Goal: Task Accomplishment & Management: Manage account settings

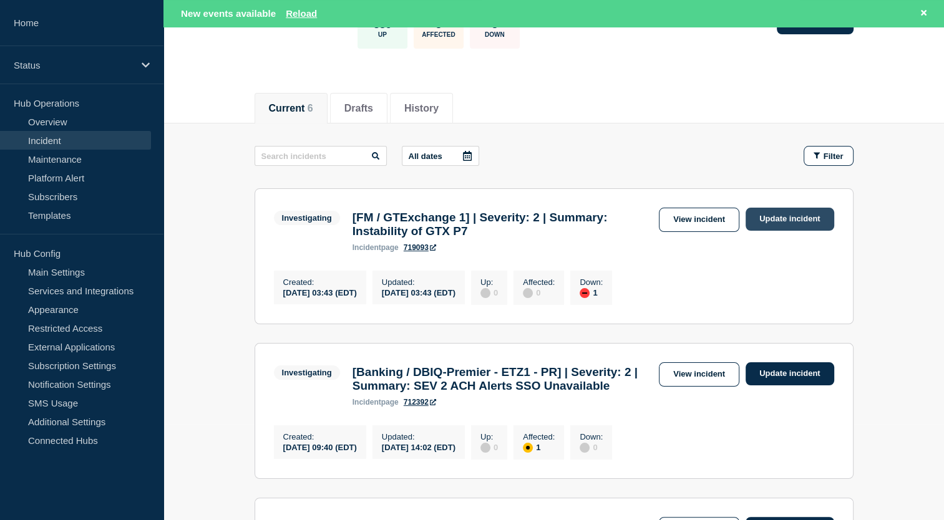
click at [785, 210] on link "Update incident" at bounding box center [789, 219] width 89 height 23
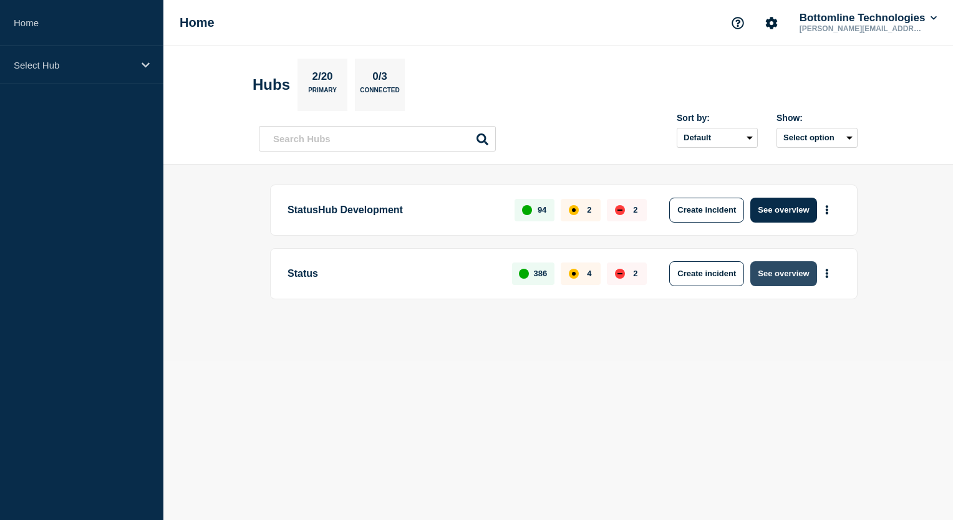
click at [793, 277] on button "See overview" at bounding box center [783, 273] width 66 height 25
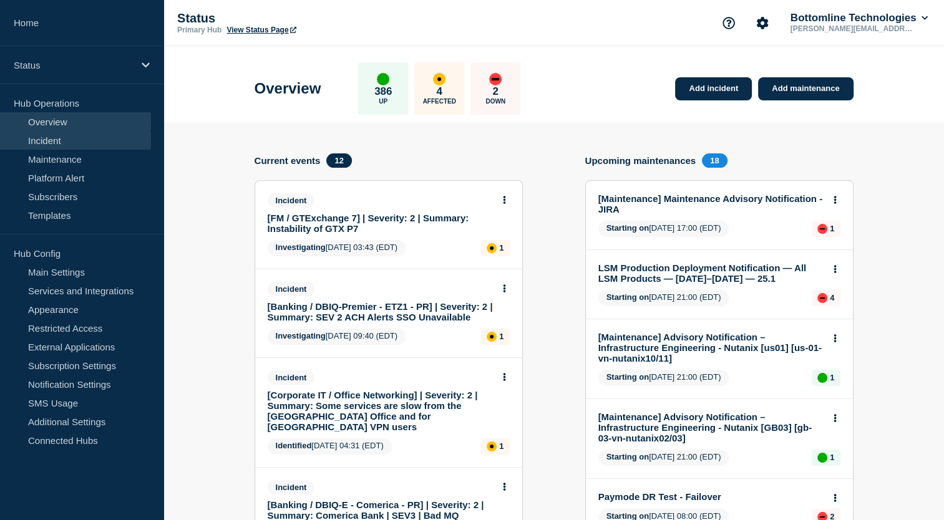
click at [55, 137] on link "Incident" at bounding box center [75, 140] width 151 height 19
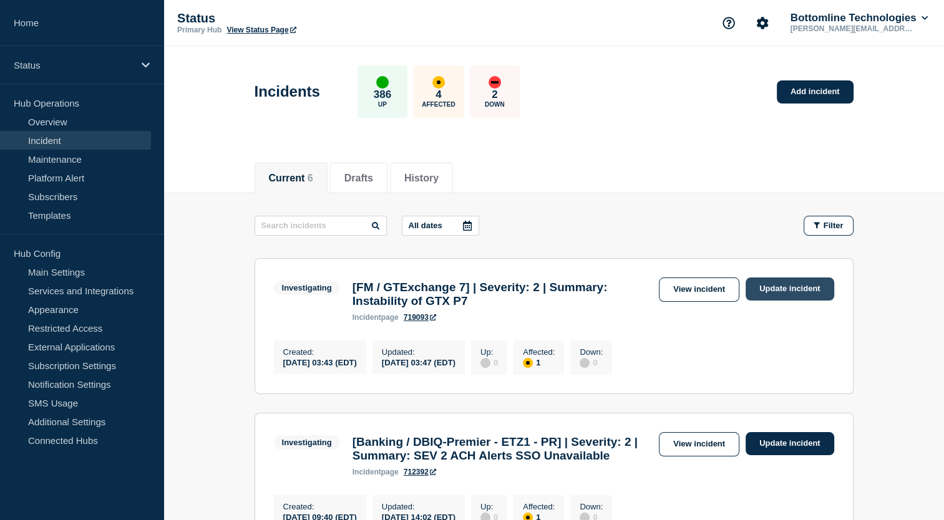
click at [798, 286] on link "Update incident" at bounding box center [789, 289] width 89 height 23
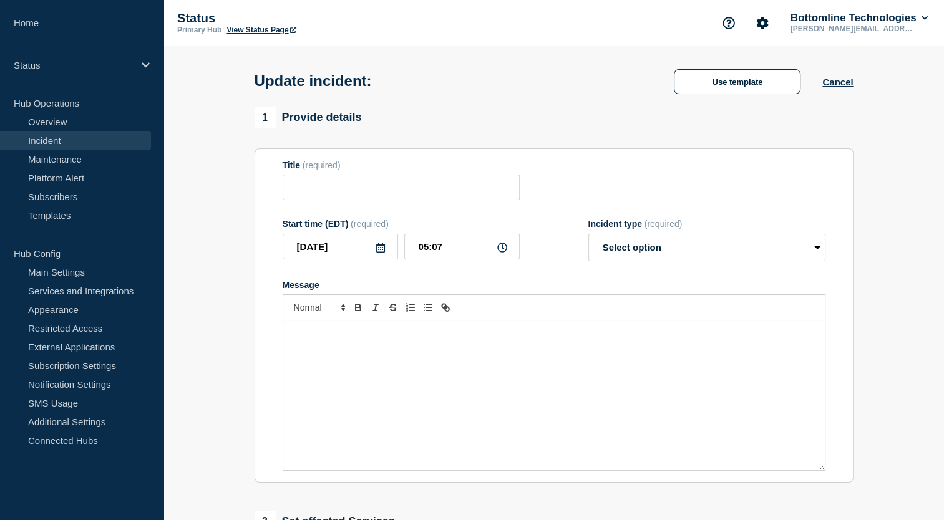
type input "[FM / GTExchange 7] | Severity: 2 | Summary: Instability of GTX P7"
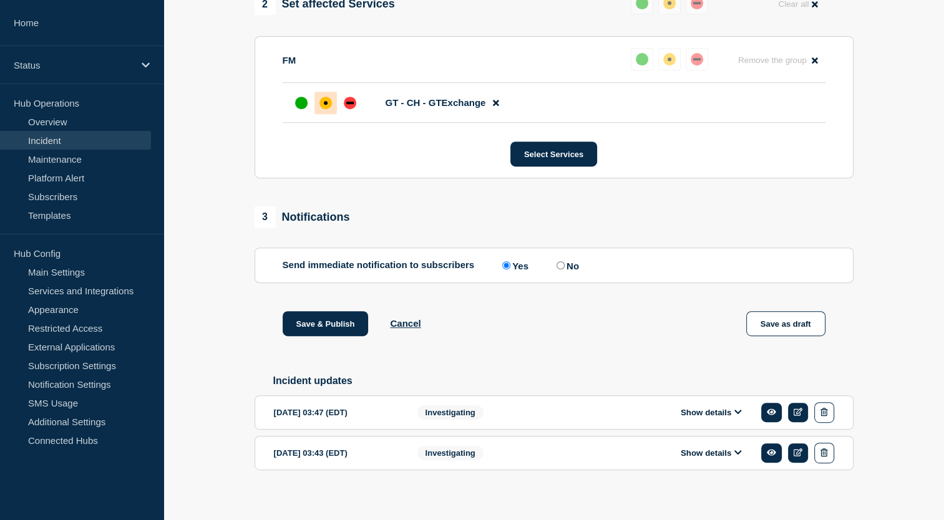
scroll to position [556, 0]
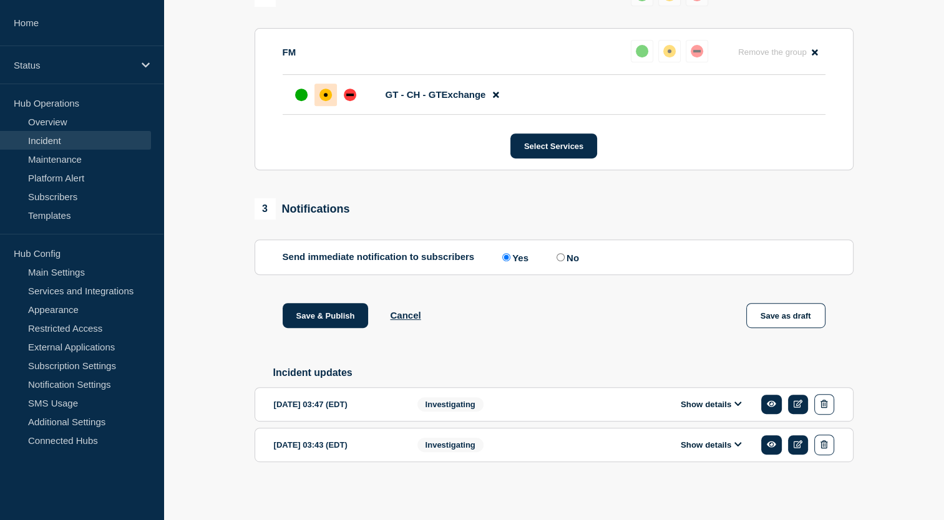
click at [732, 405] on button "Show details" at bounding box center [711, 404] width 69 height 11
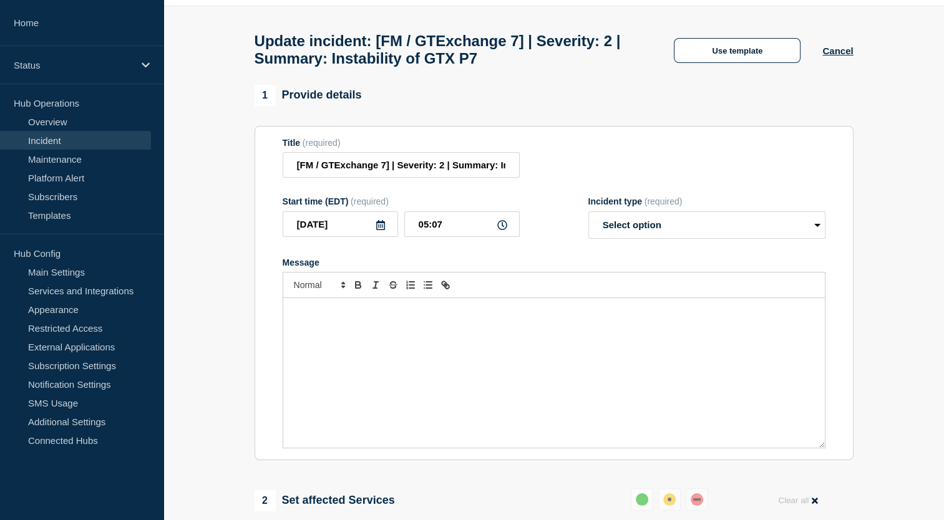
scroll to position [6, 0]
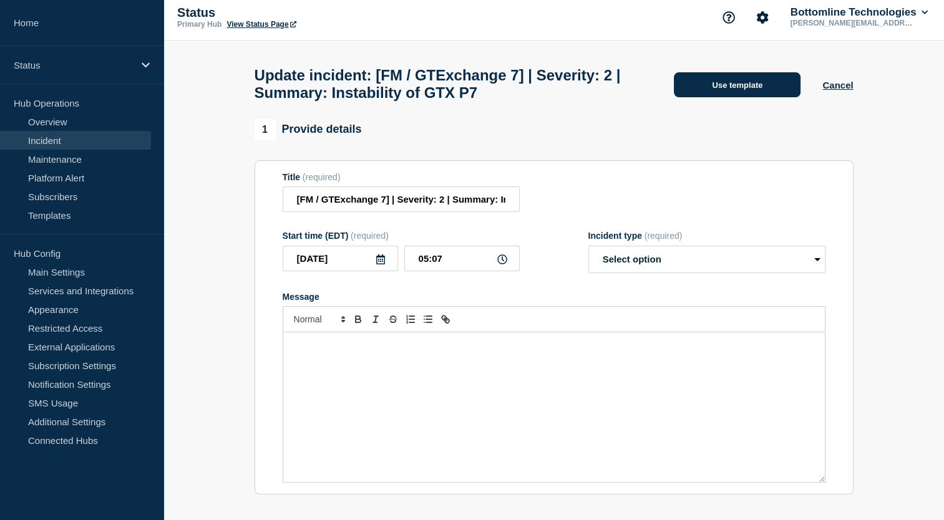
click at [745, 84] on button "Use template" at bounding box center [737, 84] width 127 height 25
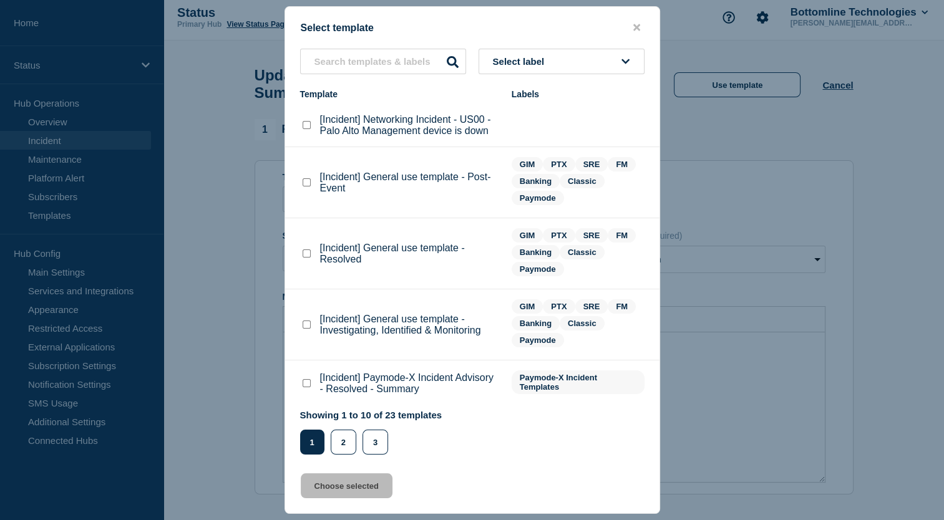
click at [587, 61] on button "Select label" at bounding box center [561, 62] width 166 height 26
type input "GIM"
click at [521, 124] on button "GIM" at bounding box center [561, 130] width 166 height 26
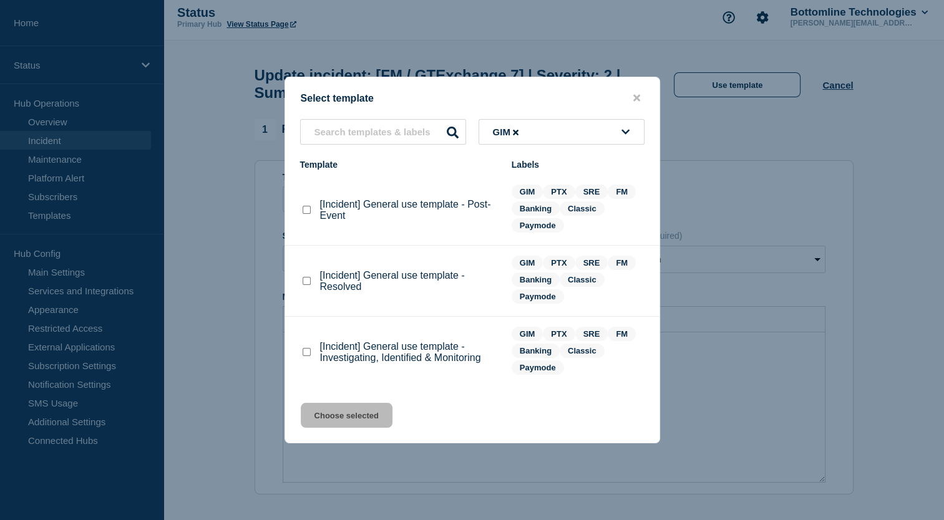
click at [309, 285] on checkbox"] "[Incident] General use template - Resolved checkbox" at bounding box center [307, 281] width 8 height 8
checkbox checkbox"] "true"
click at [352, 414] on button "Choose selected" at bounding box center [347, 415] width 92 height 25
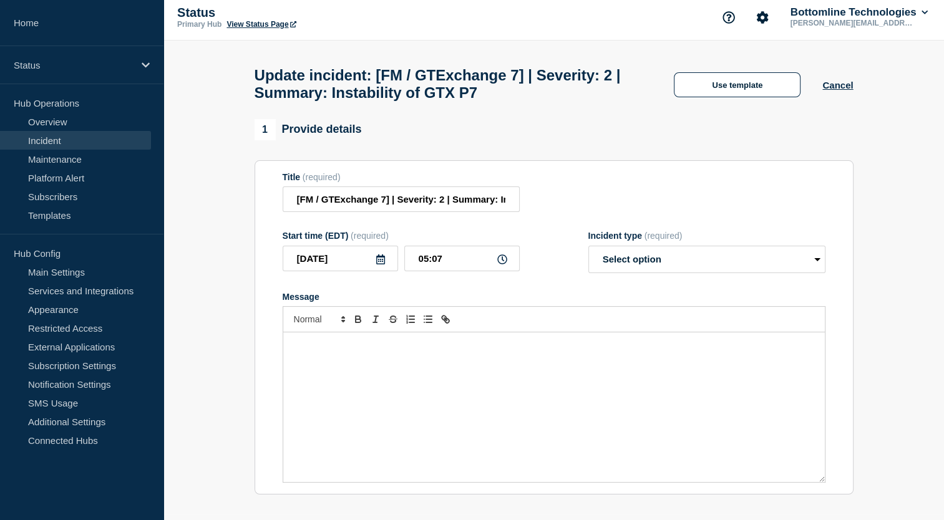
select select "resolved"
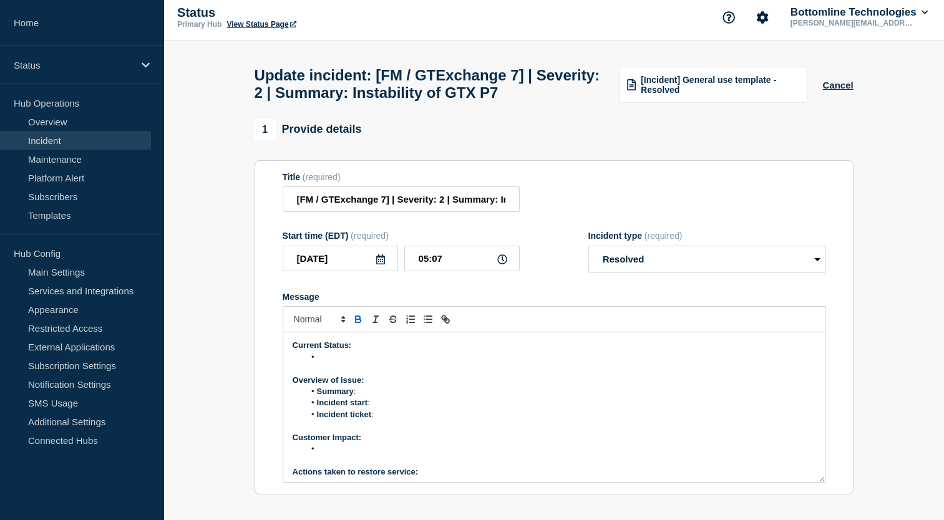
scroll to position [27, 0]
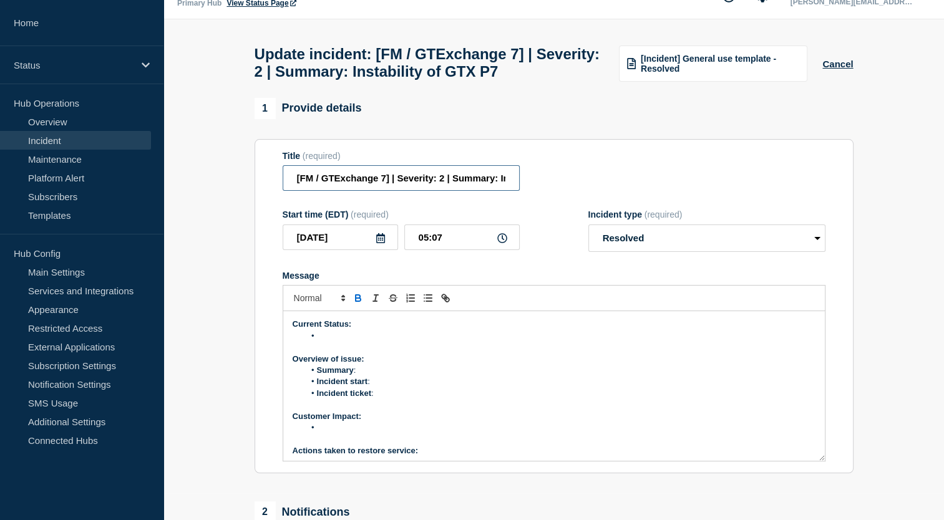
click at [443, 191] on input "[FM / GTExchange 7] | Severity: 2 | Summary: Instability of GTX P7" at bounding box center [401, 178] width 237 height 26
click at [477, 191] on input "[FM / GTExchange 7] | Severity: 1 | Summary: Instability of GTX P7" at bounding box center [401, 178] width 237 height 26
type input "[FM / GTExchange 7] | Severity: 1 | Summary: Instability of GTX P7"
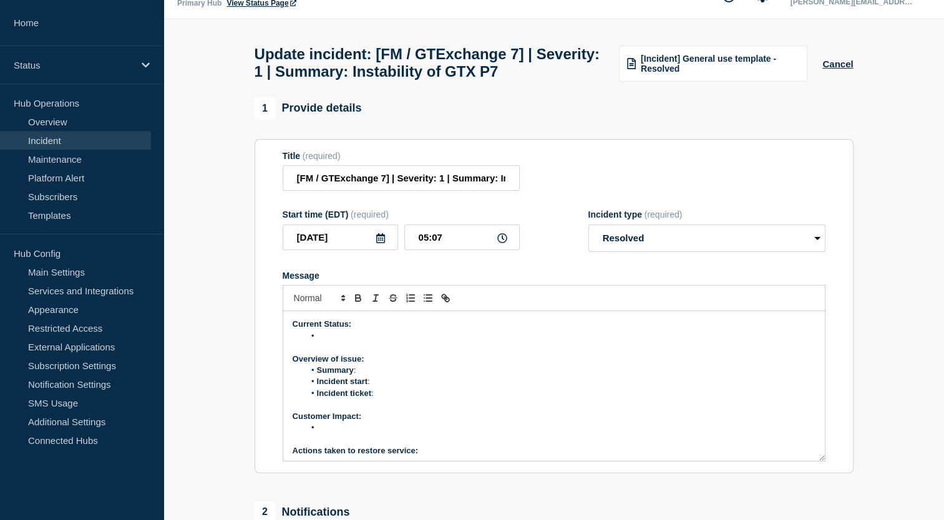
click at [356, 342] on li "Message" at bounding box center [559, 336] width 511 height 11
click at [382, 376] on li "Summary :" at bounding box center [559, 370] width 511 height 11
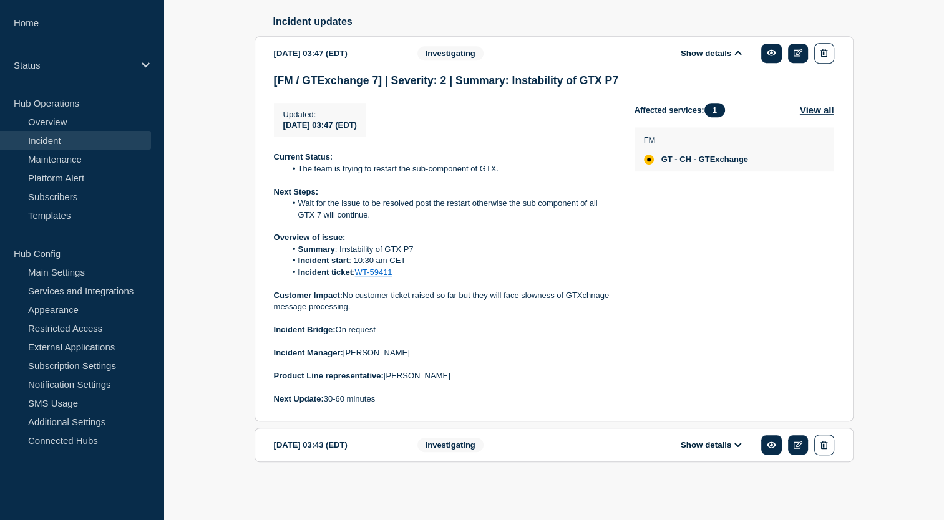
scroll to position [714, 0]
drag, startPoint x: 339, startPoint y: 250, endPoint x: 431, endPoint y: 250, distance: 91.7
click at [431, 250] on li "Summary : Instability of GTX P7" at bounding box center [450, 249] width 329 height 11
copy li "Instability of GTX P7"
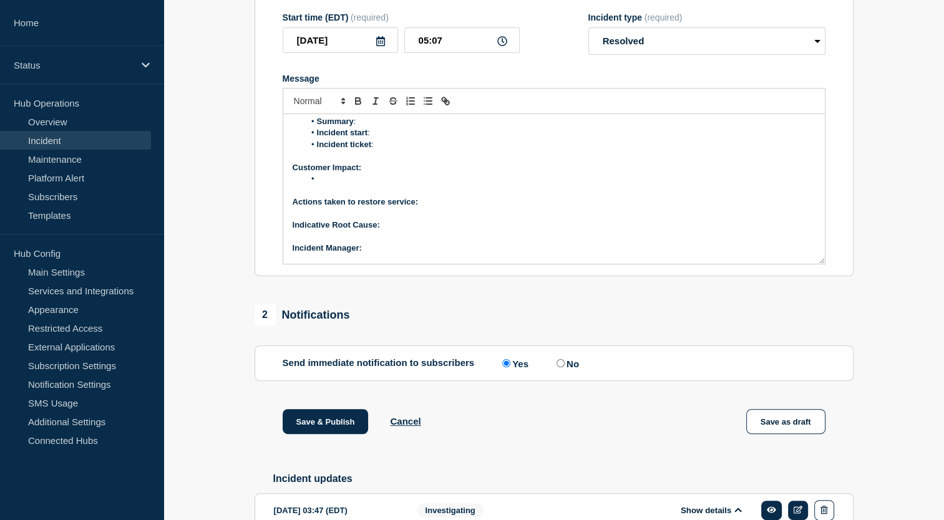
scroll to position [4, 0]
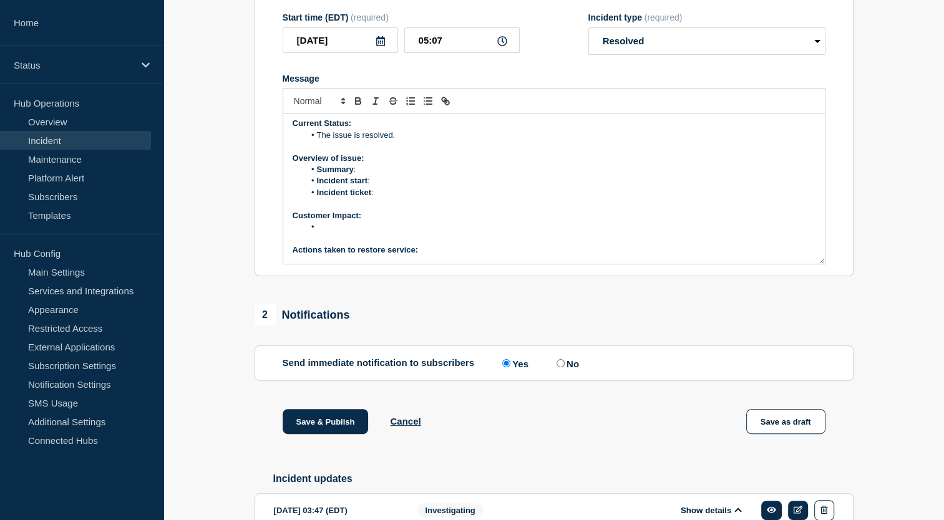
click at [385, 175] on li "Summary :" at bounding box center [559, 169] width 511 height 11
click at [388, 187] on li "Incident start :" at bounding box center [559, 180] width 511 height 11
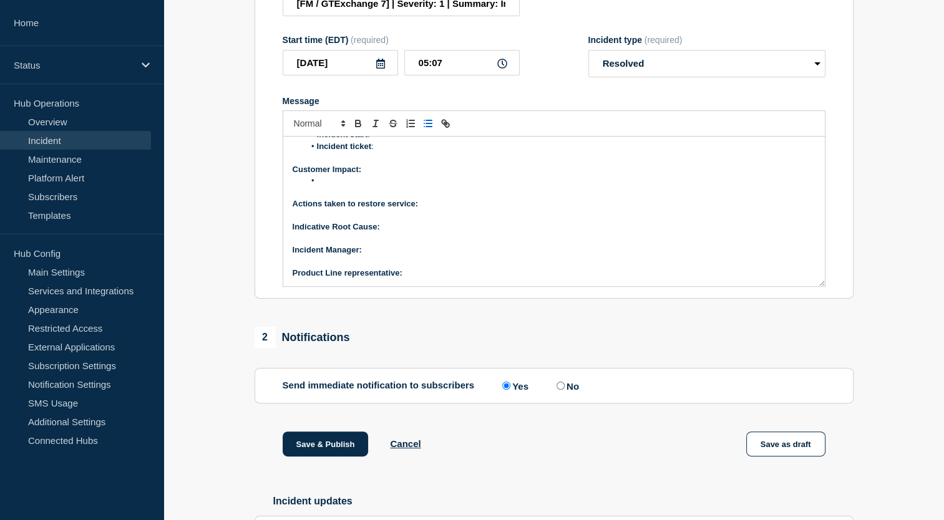
scroll to position [32, 0]
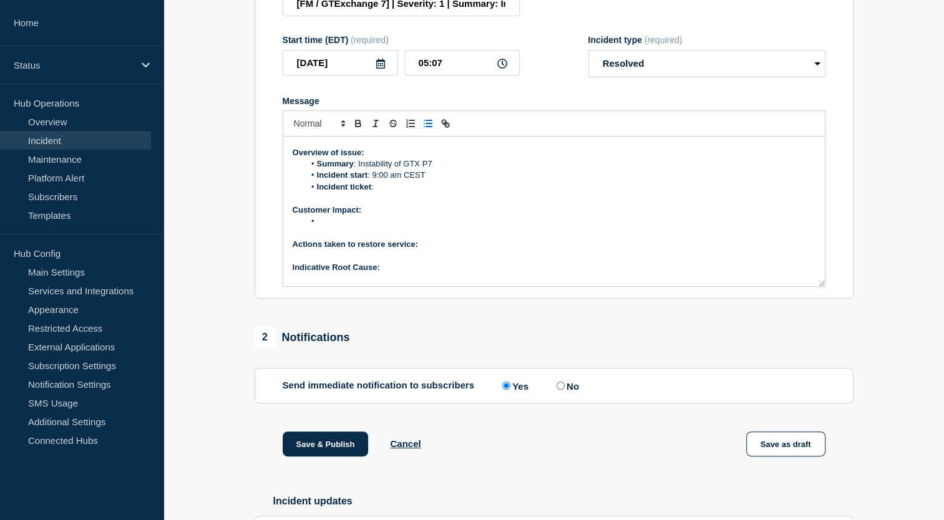
click at [393, 193] on li "Incident ticket :" at bounding box center [559, 187] width 511 height 11
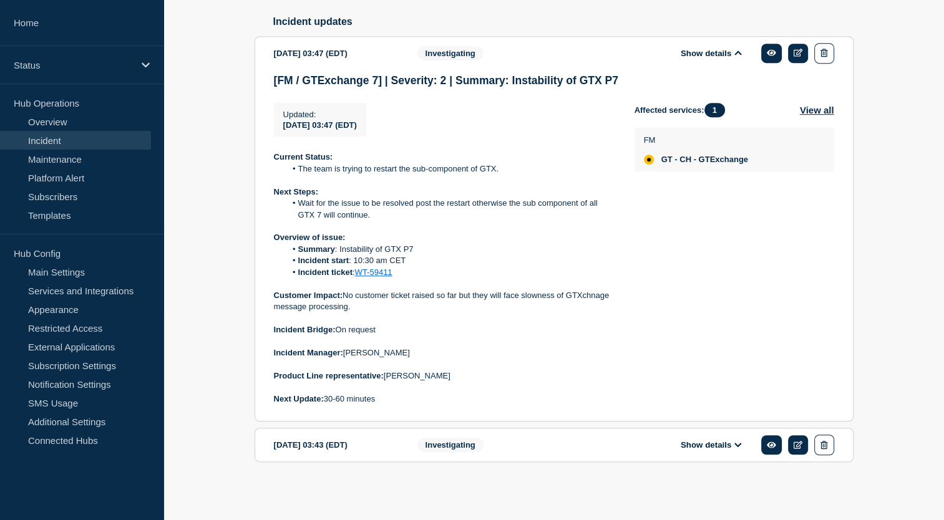
scroll to position [684, 0]
drag, startPoint x: 399, startPoint y: 306, endPoint x: 357, endPoint y: 308, distance: 42.5
click at [357, 278] on li "Incident ticket : WT-59411" at bounding box center [450, 272] width 329 height 11
copy link "WT-59411"
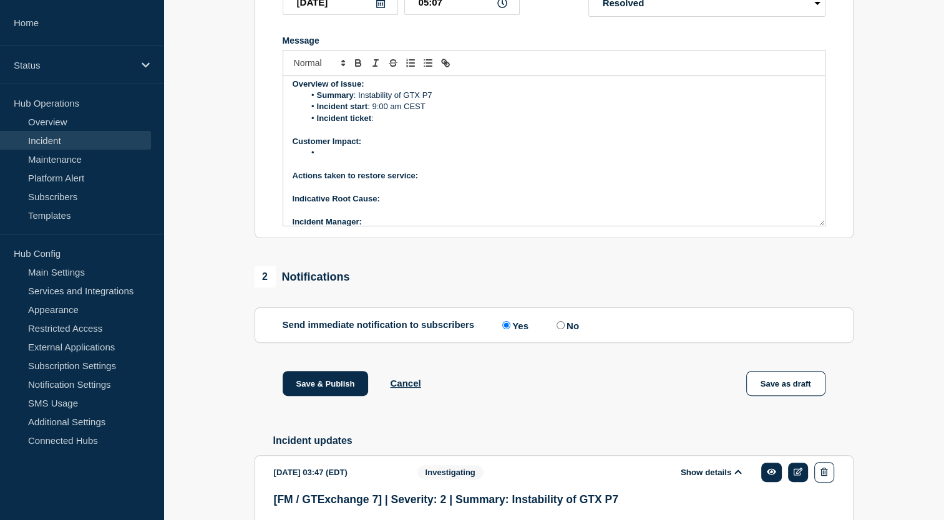
scroll to position [39, 0]
click at [391, 125] on li "Incident ticket :" at bounding box center [559, 119] width 511 height 11
click at [344, 159] on li "Message" at bounding box center [559, 153] width 511 height 11
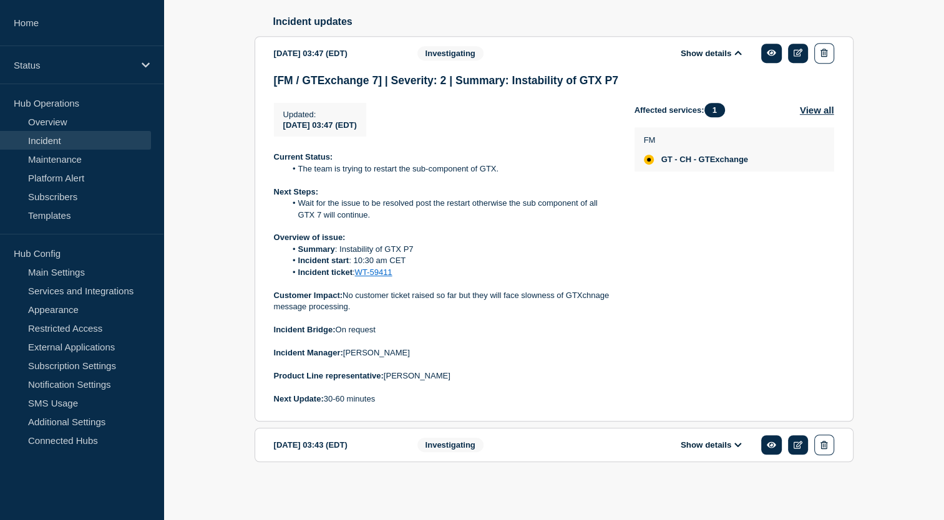
scroll to position [714, 0]
drag, startPoint x: 475, startPoint y: 298, endPoint x: 510, endPoint y: 314, distance: 38.8
click at [510, 314] on div "Current Status: The team is trying to restart the sub-component of GTX. Next St…" at bounding box center [444, 278] width 341 height 253
copy p "they will face slowness of GTXchnage message processing."
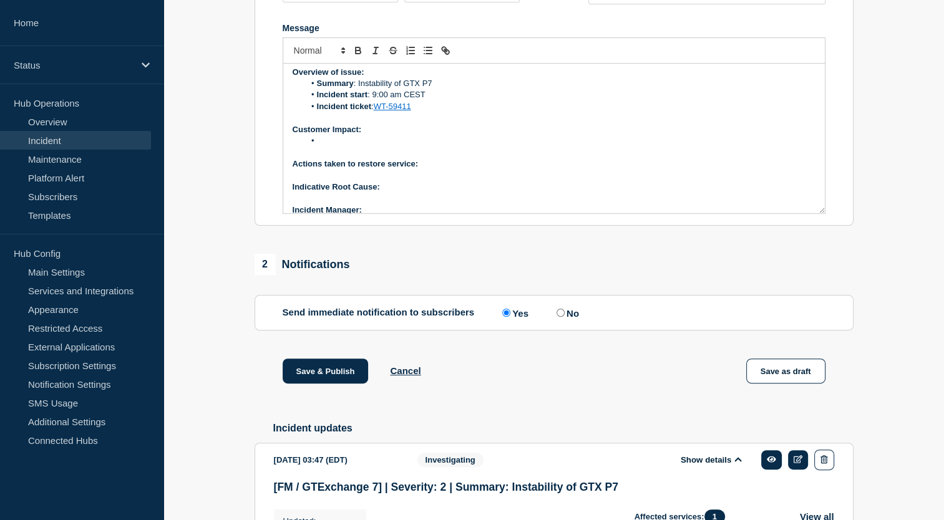
scroll to position [264, 0]
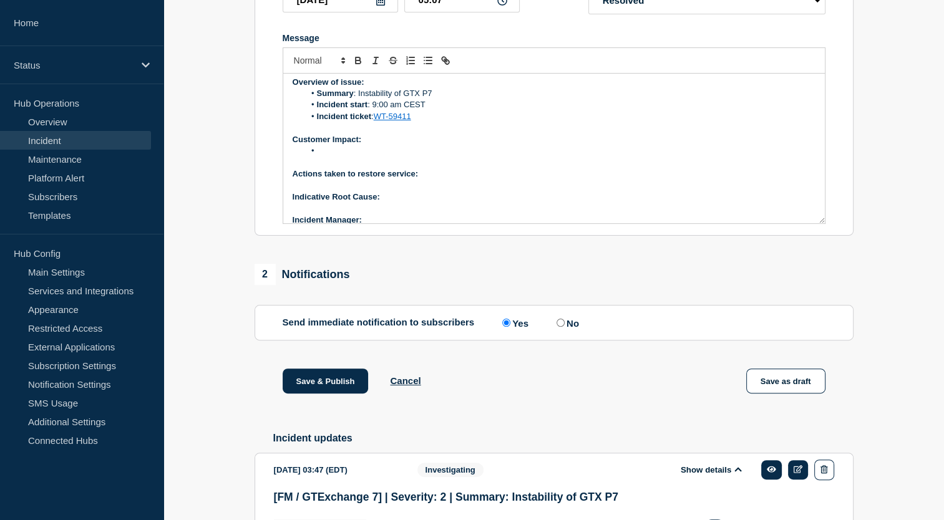
click at [352, 157] on li "Message" at bounding box center [559, 150] width 511 height 11
click at [319, 157] on li "they will face slowness of GTXchnage message processing." at bounding box center [559, 150] width 511 height 11
click at [371, 157] on li "They will face slowness of GTXchnage message processing." at bounding box center [559, 150] width 511 height 11
click at [447, 180] on p "Actions taken to restore service:" at bounding box center [554, 173] width 523 height 11
click at [405, 203] on p "Indicative Root Cause:" at bounding box center [554, 197] width 523 height 11
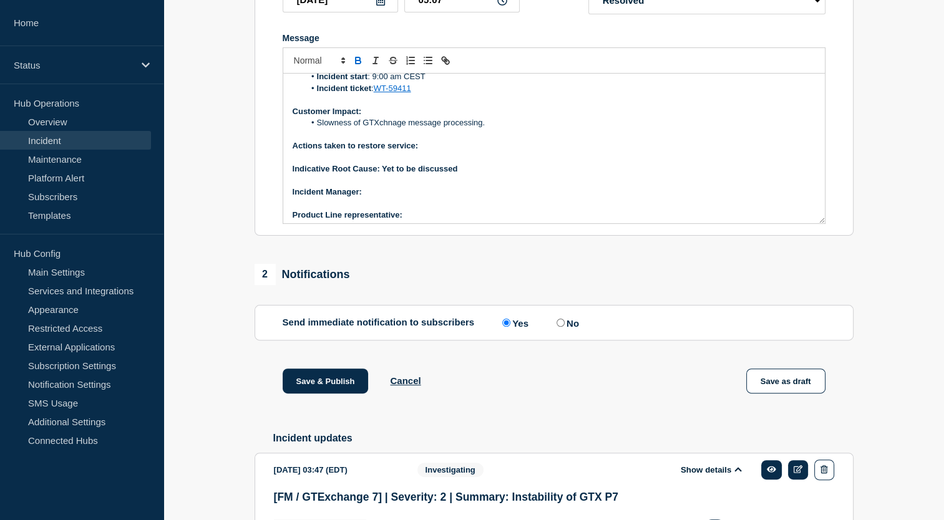
scroll to position [72, 0]
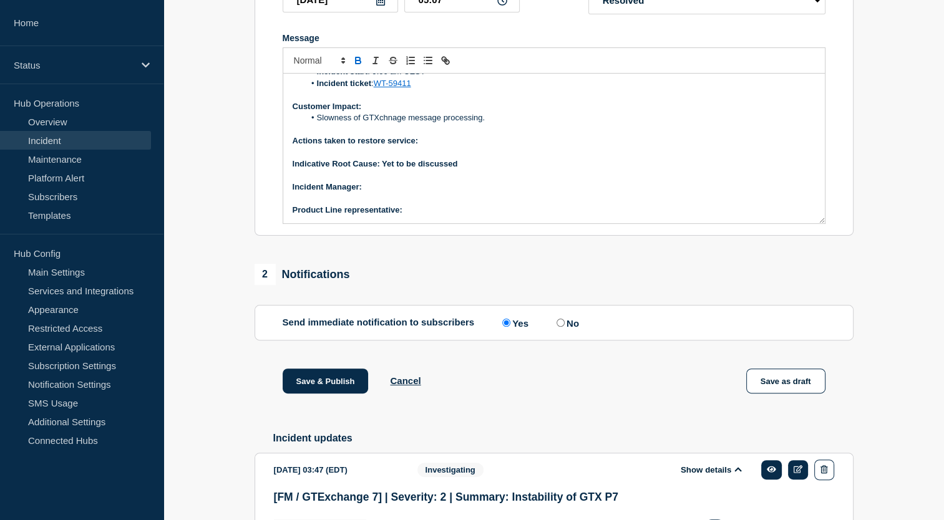
click at [389, 193] on p "﻿Incident Manager:" at bounding box center [554, 187] width 523 height 11
click at [424, 216] on p "Product Line representative:" at bounding box center [554, 210] width 523 height 11
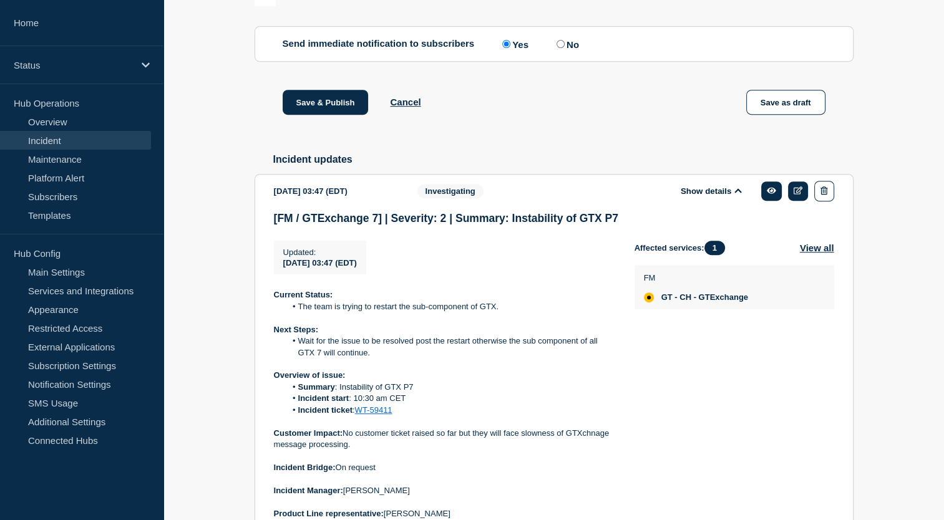
scroll to position [714, 0]
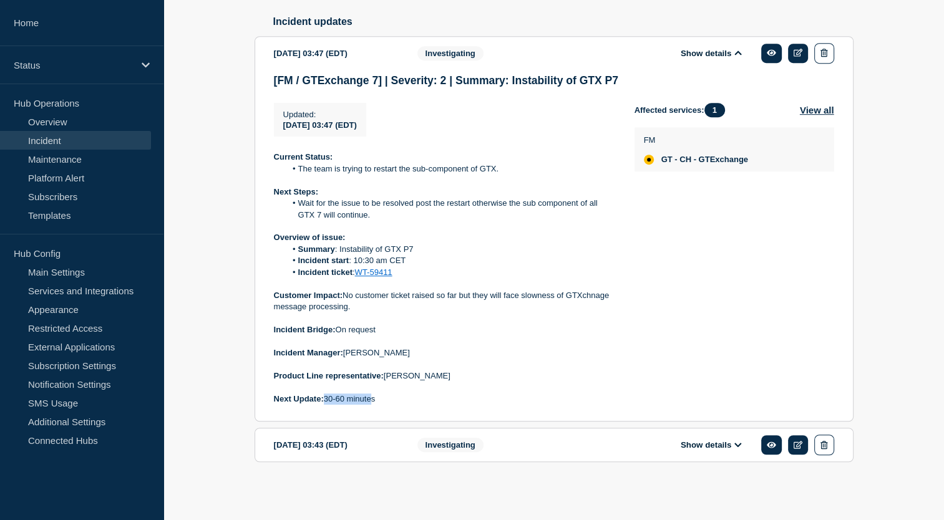
drag, startPoint x: 324, startPoint y: 399, endPoint x: 372, endPoint y: 402, distance: 47.5
click at [372, 402] on p "Next Update: 30-60 minutes" at bounding box center [444, 399] width 341 height 11
click at [328, 402] on p "Next Update: 30-60 minutes" at bounding box center [444, 399] width 341 height 11
drag, startPoint x: 327, startPoint y: 399, endPoint x: 399, endPoint y: 407, distance: 72.1
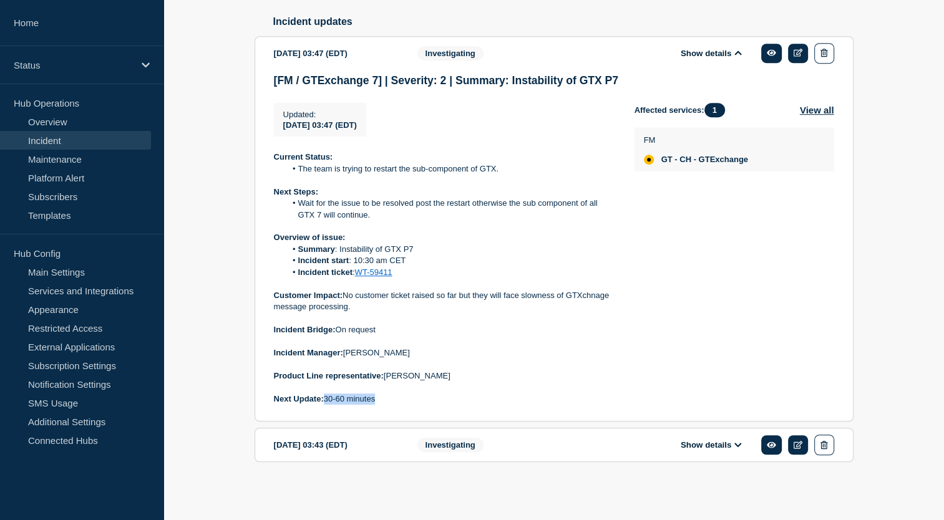
click at [399, 407] on div "[FM / GTExchange 7] | Severity: 2 | Summary: Instability of GTX P7 Updated : 20…" at bounding box center [554, 244] width 560 height 341
copy p "30-60 minutes"
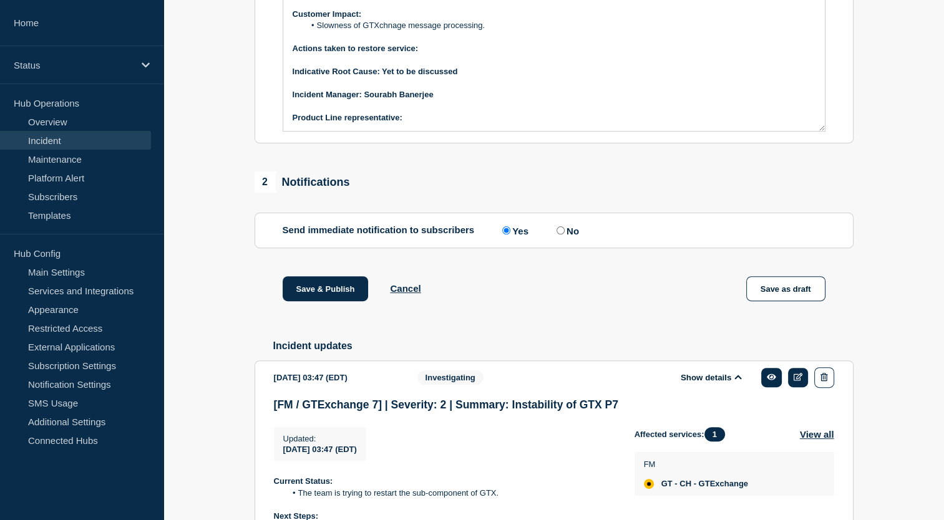
scroll to position [355, 0]
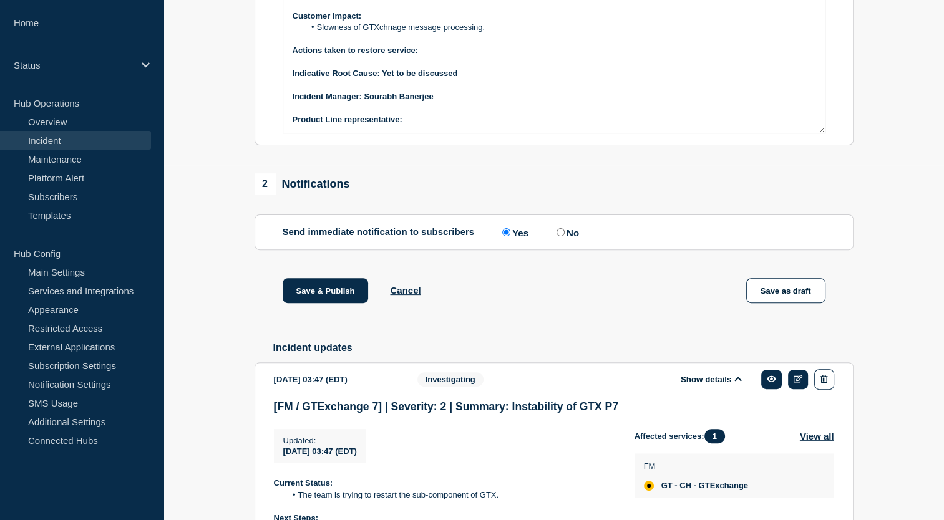
click at [437, 125] on p "Product Line representative:" at bounding box center [554, 119] width 523 height 11
drag, startPoint x: 364, startPoint y: 127, endPoint x: 440, endPoint y: 126, distance: 76.1
click at [440, 102] on p "﻿Incident Manager: Sourabh Banerjee" at bounding box center [554, 96] width 523 height 11
drag, startPoint x: 403, startPoint y: 150, endPoint x: 485, endPoint y: 149, distance: 82.3
click at [485, 125] on p "Product Line representative: 30-60 minutes" at bounding box center [554, 119] width 523 height 11
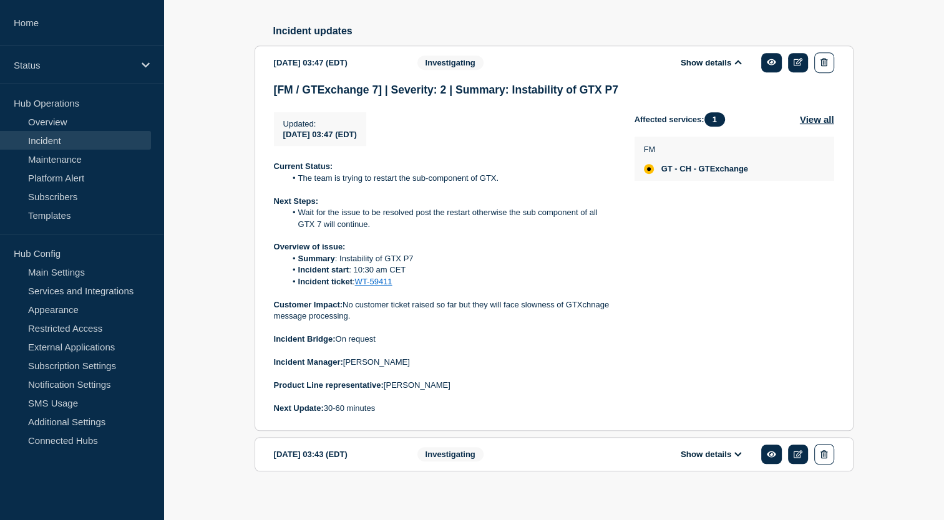
scroll to position [714, 0]
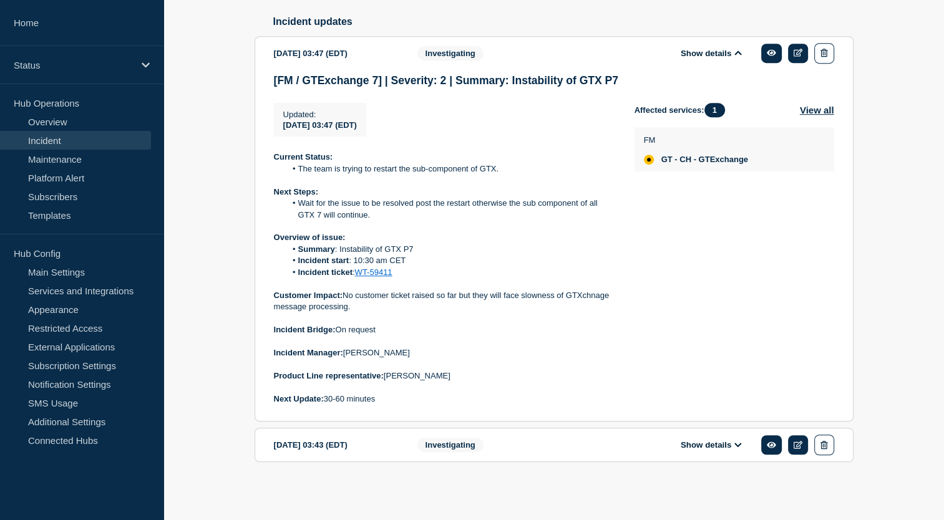
drag, startPoint x: 387, startPoint y: 380, endPoint x: 457, endPoint y: 378, distance: 69.9
click at [457, 378] on p "Product Line representative: Yannick Jauneau" at bounding box center [444, 376] width 341 height 11
copy p "Yannick Jauneau"
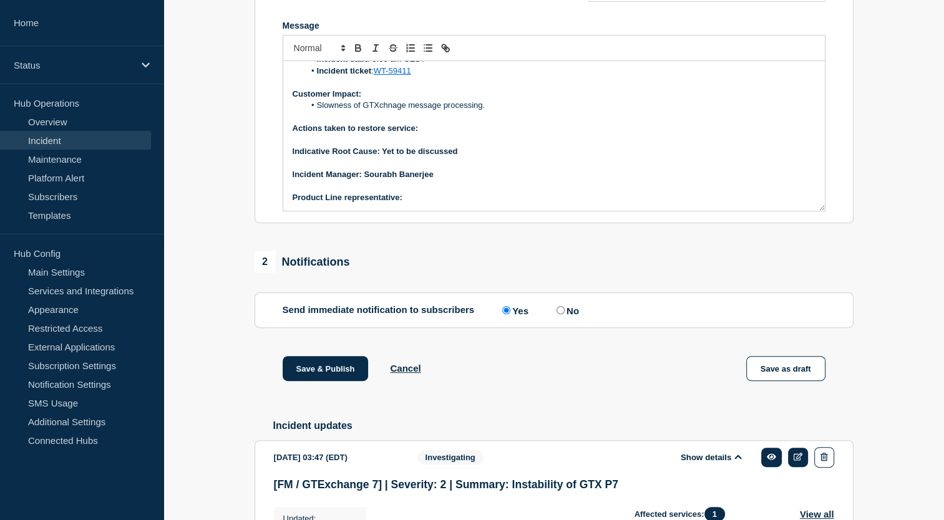
scroll to position [245, 0]
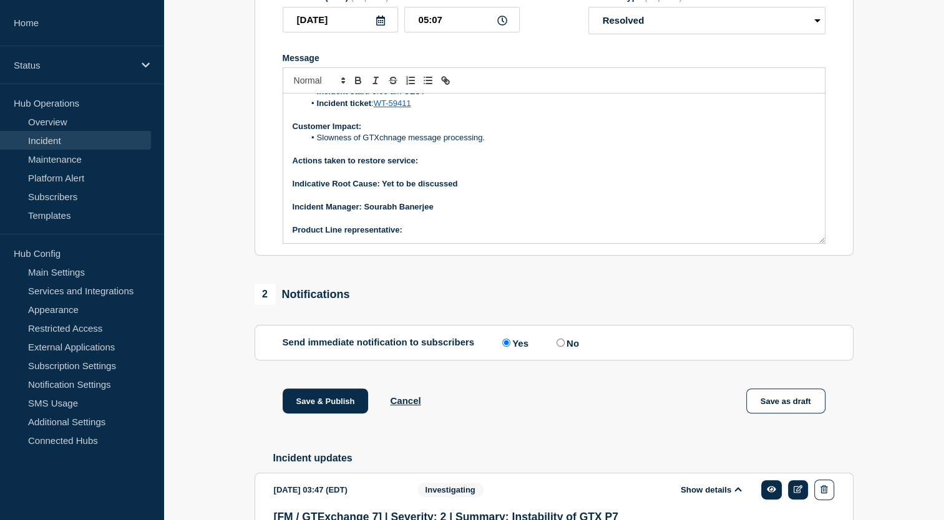
click at [447, 236] on p "Product Line representative:" at bounding box center [554, 230] width 523 height 11
drag, startPoint x: 364, startPoint y: 238, endPoint x: 468, endPoint y: 242, distance: 103.6
click at [468, 242] on div "Current Status: The issue is resolved. Overview of issue: Summary : Instability…" at bounding box center [553, 169] width 541 height 150
drag, startPoint x: 382, startPoint y: 212, endPoint x: 516, endPoint y: 216, distance: 134.2
click at [516, 190] on p "Indicative Root Cause: Yet to be discussed" at bounding box center [554, 183] width 523 height 11
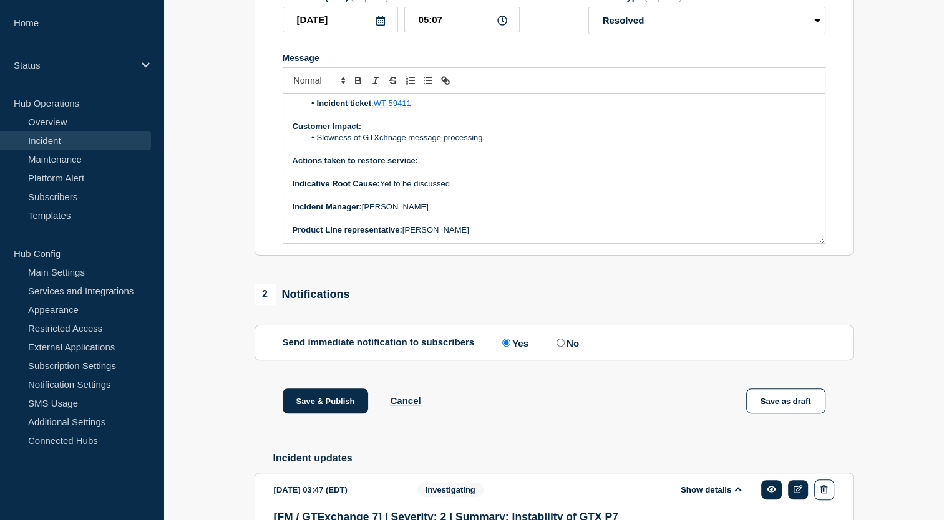
click at [444, 167] on p "Actions taken to restore service:" at bounding box center [554, 160] width 523 height 11
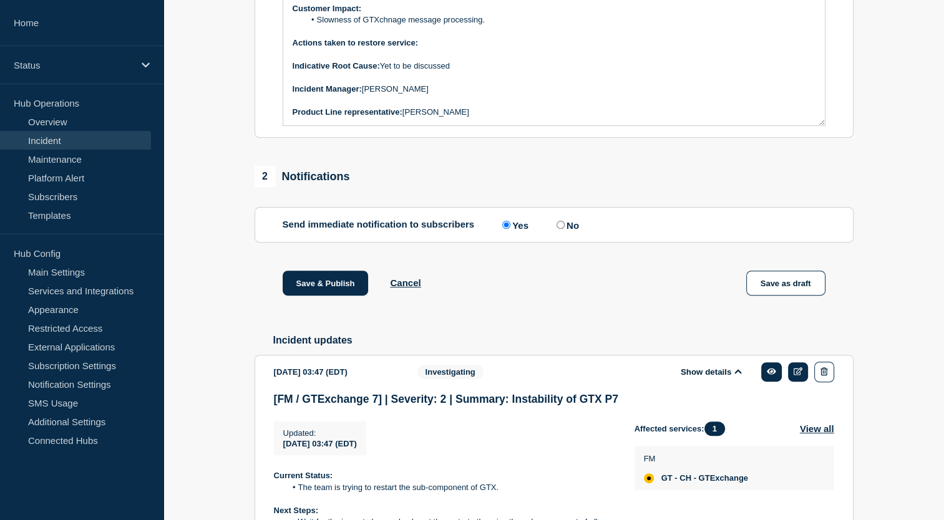
scroll to position [242, 0]
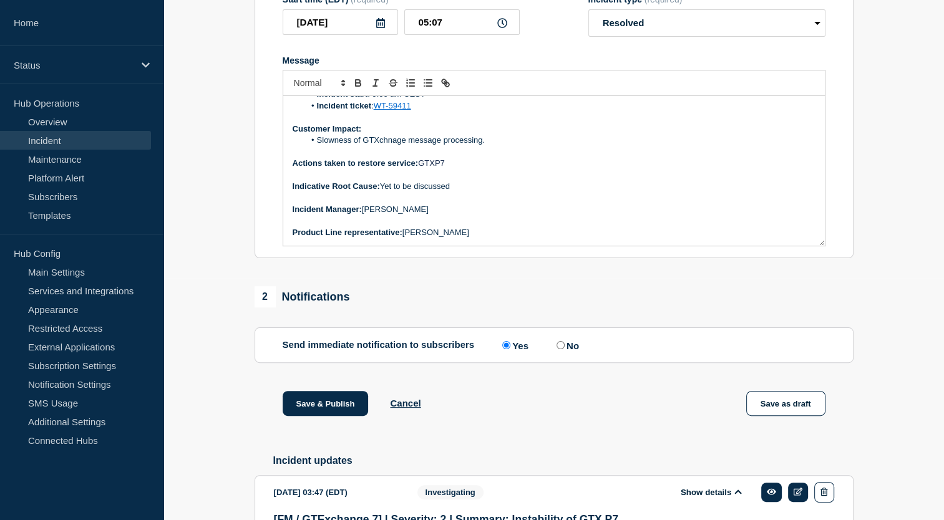
click at [420, 168] on span "GTXP7" at bounding box center [431, 162] width 27 height 9
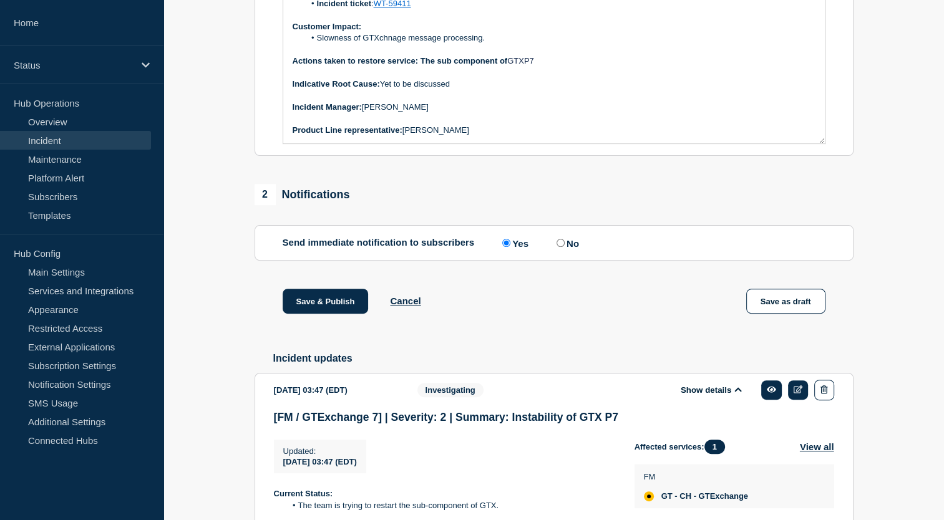
scroll to position [344, 0]
drag, startPoint x: 423, startPoint y: 92, endPoint x: 442, endPoint y: 94, distance: 18.8
click at [442, 66] on strong "Actions taken to restore service: The sub component of" at bounding box center [400, 61] width 215 height 9
drag, startPoint x: 419, startPoint y: 91, endPoint x: 507, endPoint y: 92, distance: 87.3
click at [507, 66] on strong "Actions taken to restore service: The sub component of" at bounding box center [400, 61] width 215 height 9
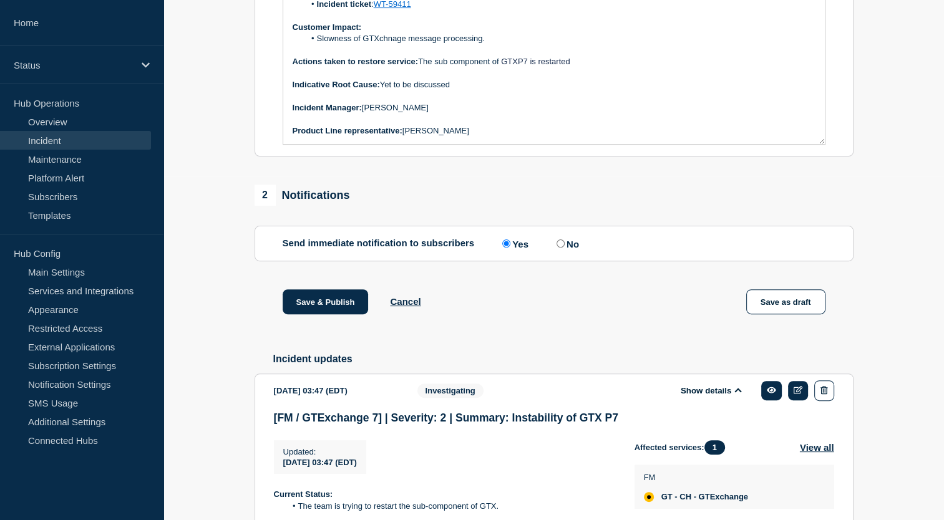
click at [599, 67] on p "Actions taken to restore service: The sub component of GTXP7 is restarted" at bounding box center [554, 61] width 523 height 11
click at [528, 66] on span "GTXP7 is restarted and all the stuck messages got cleared." at bounding box center [605, 61] width 214 height 9
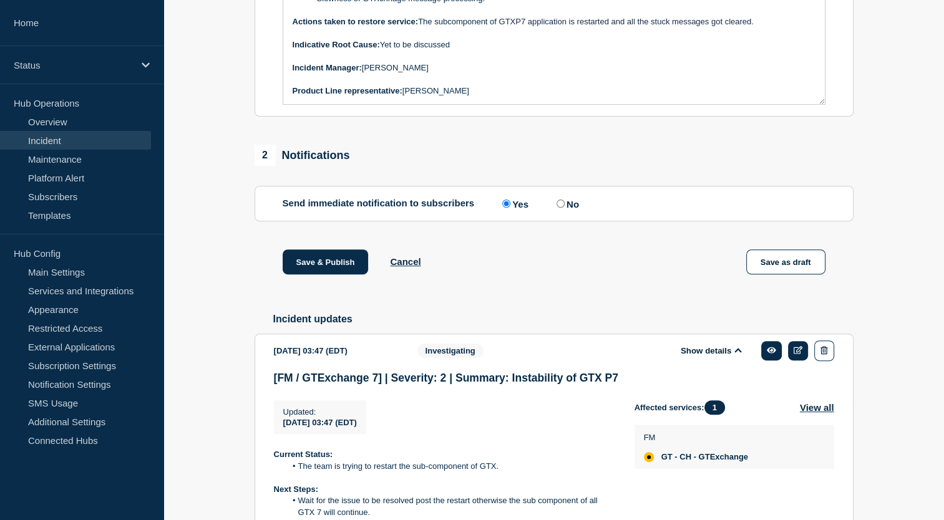
scroll to position [402, 0]
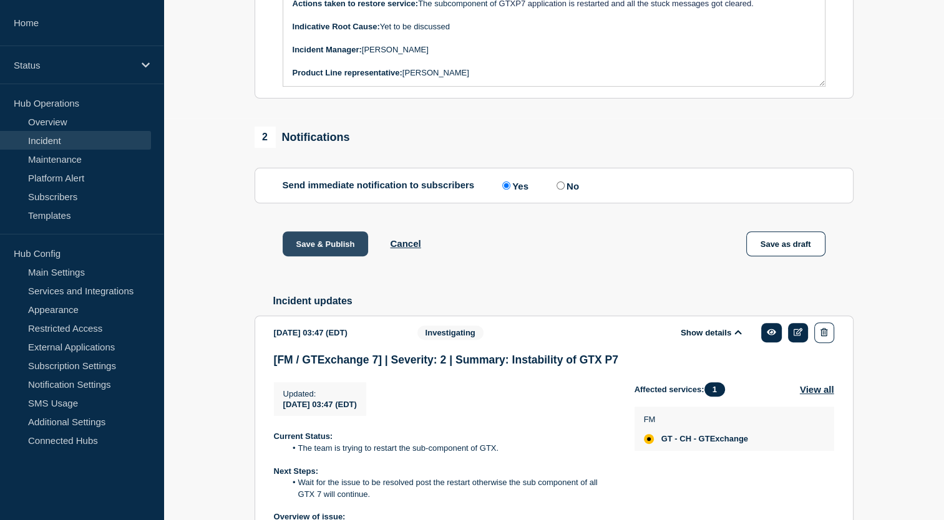
click at [349, 256] on button "Save & Publish" at bounding box center [326, 243] width 86 height 25
